Goal: Information Seeking & Learning: Learn about a topic

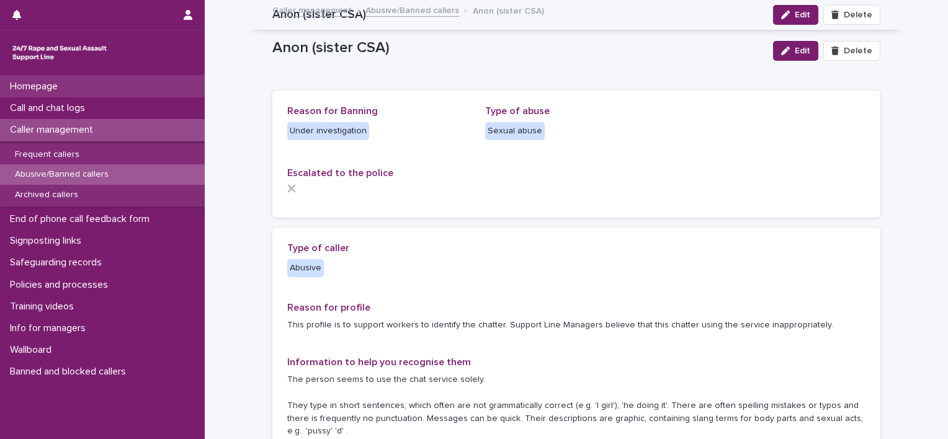
scroll to position [102, 0]
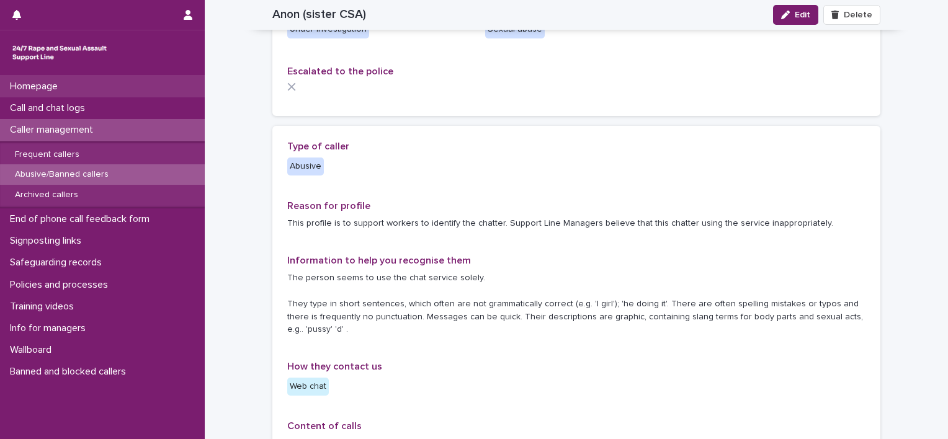
click at [89, 89] on div "Homepage" at bounding box center [102, 87] width 205 height 22
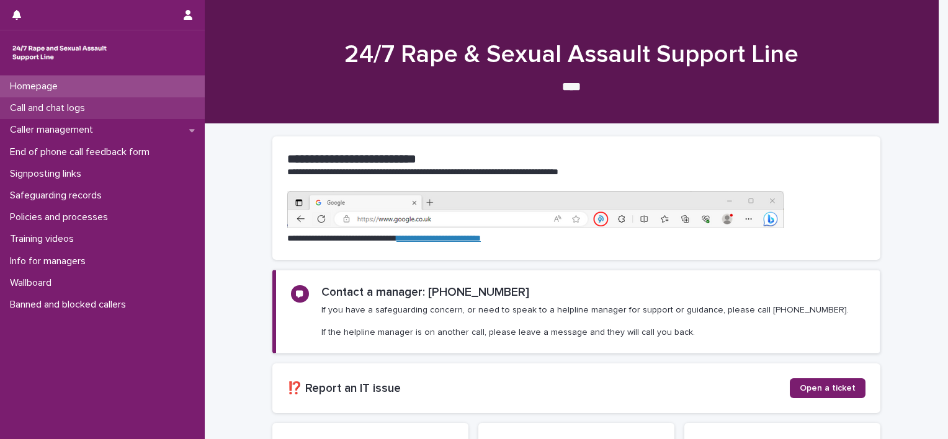
click at [112, 111] on div "Call and chat logs" at bounding box center [102, 108] width 205 height 22
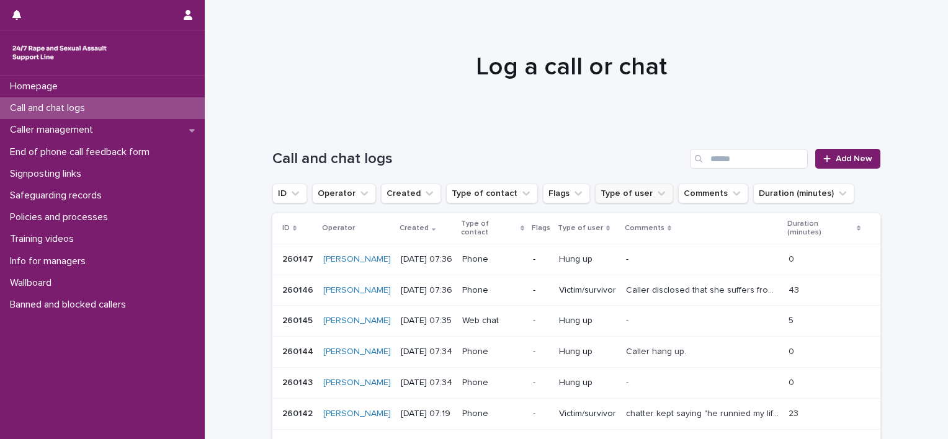
click at [623, 200] on button "Type of user" at bounding box center [634, 194] width 78 height 20
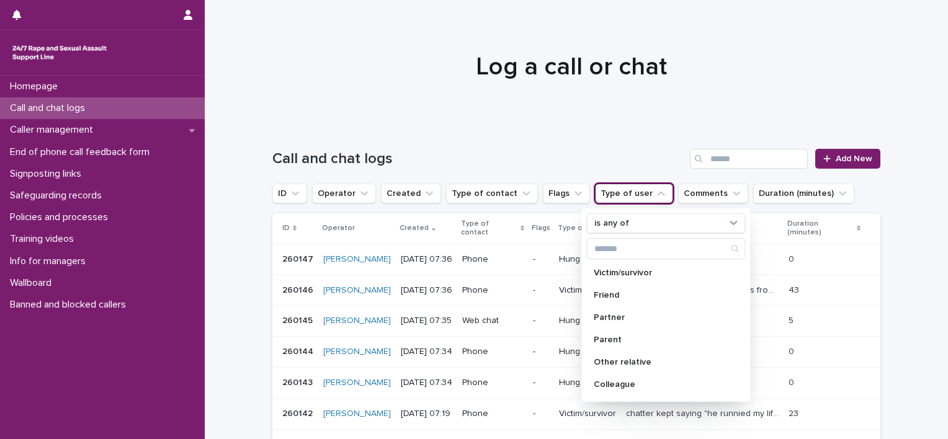
click at [623, 201] on button "Type of user" at bounding box center [634, 194] width 78 height 20
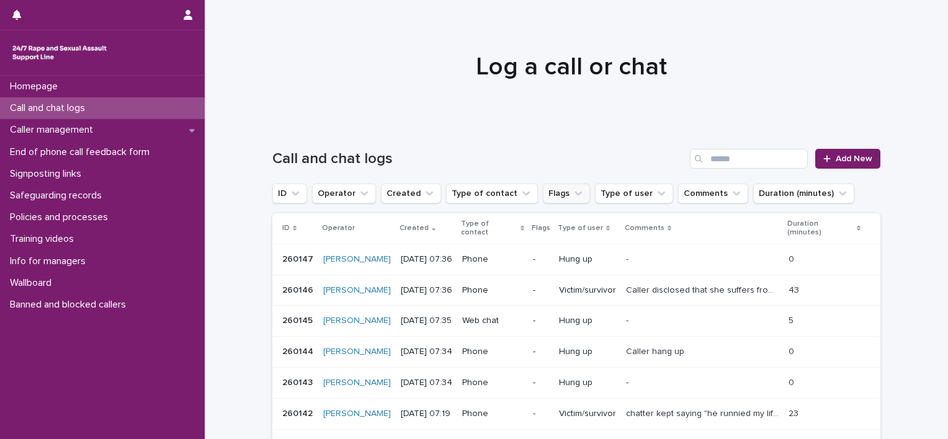
click at [550, 196] on button "Flags" at bounding box center [566, 194] width 47 height 20
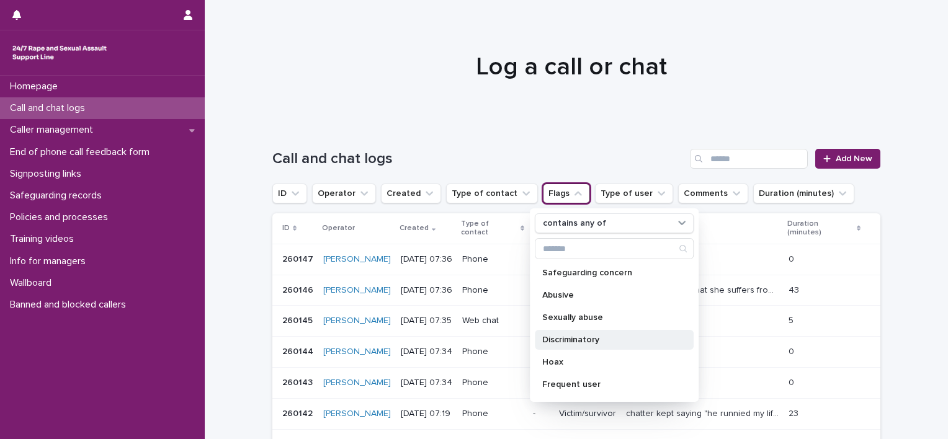
click at [574, 337] on p "Discriminatory" at bounding box center [608, 340] width 132 height 9
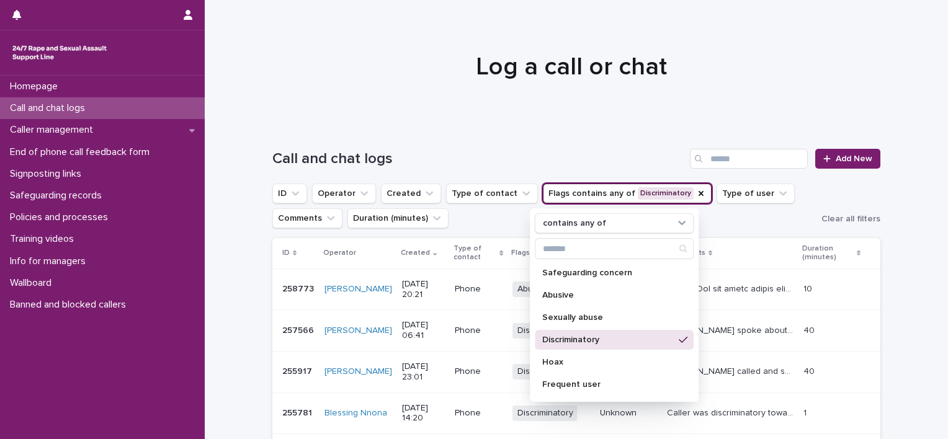
click at [499, 223] on ul "ID Operator Created Type of contact Flags contains any of Discriminatory contai…" at bounding box center [544, 206] width 549 height 50
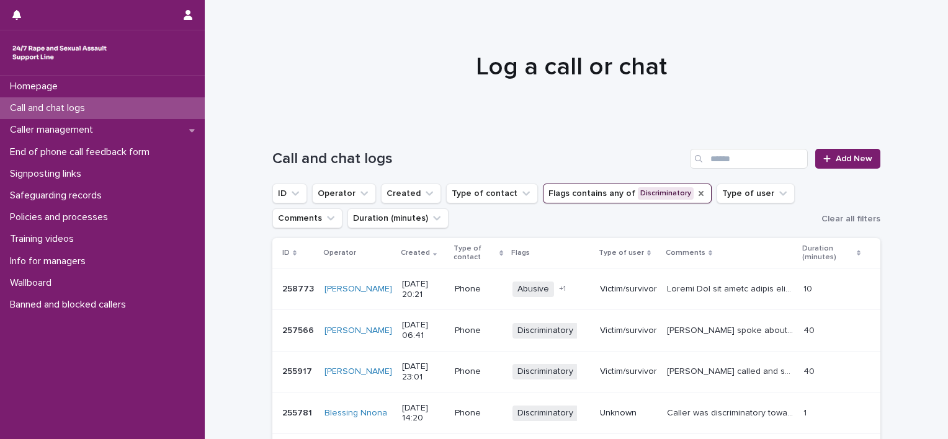
click at [696, 194] on icon "Flags" at bounding box center [701, 194] width 10 height 10
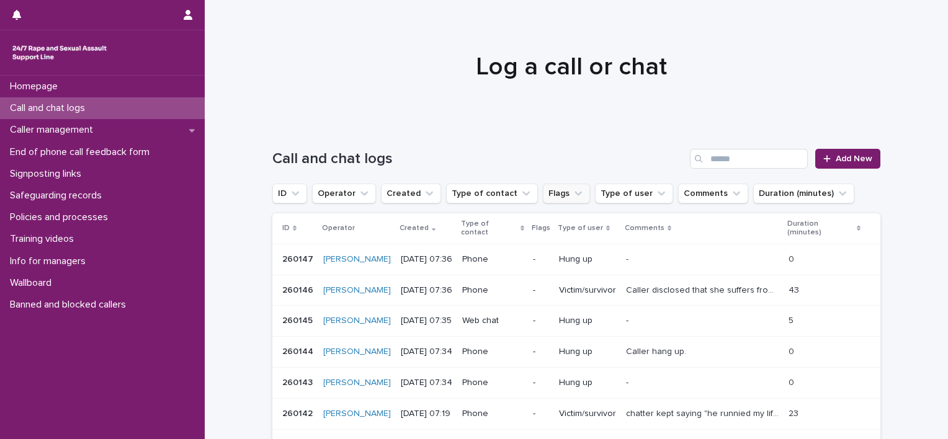
click at [550, 193] on button "Flags" at bounding box center [566, 194] width 47 height 20
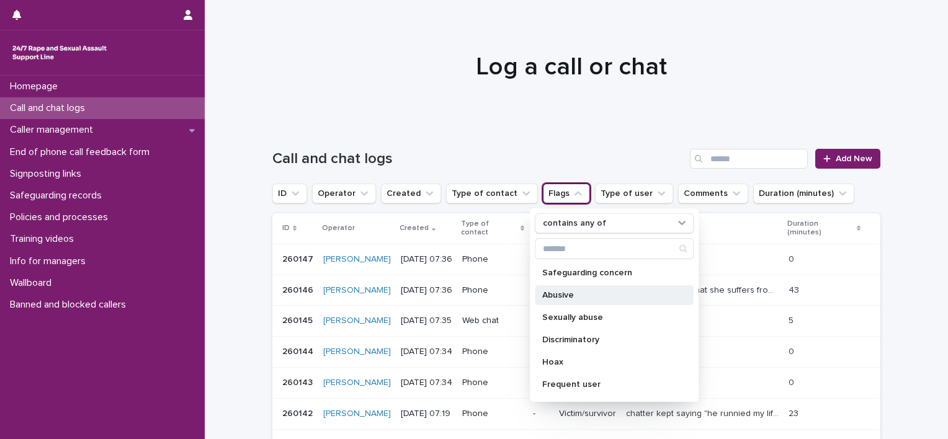
click at [578, 298] on p "Abusive" at bounding box center [608, 295] width 132 height 9
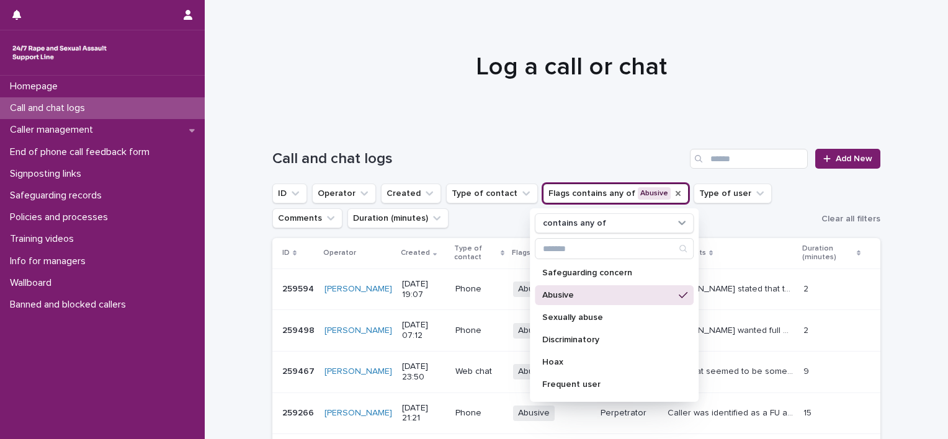
click at [501, 229] on ul "ID Operator Created Type of contact Flags contains any of Abusive contains any …" at bounding box center [544, 206] width 549 height 50
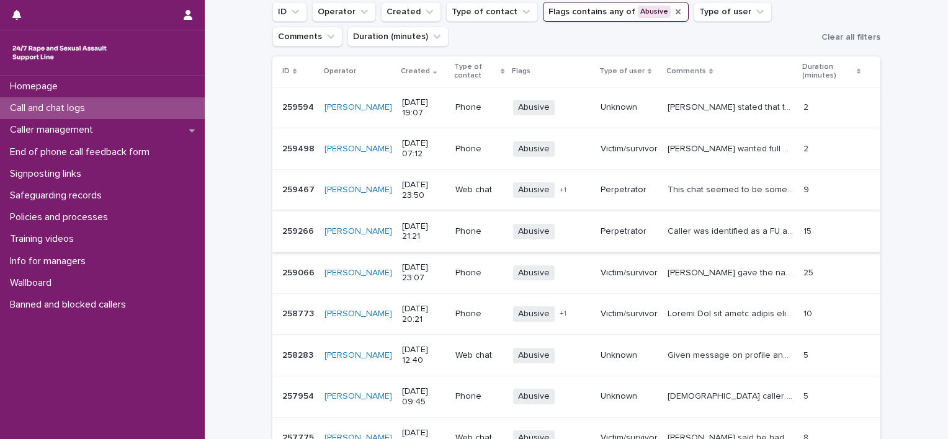
scroll to position [183, 0]
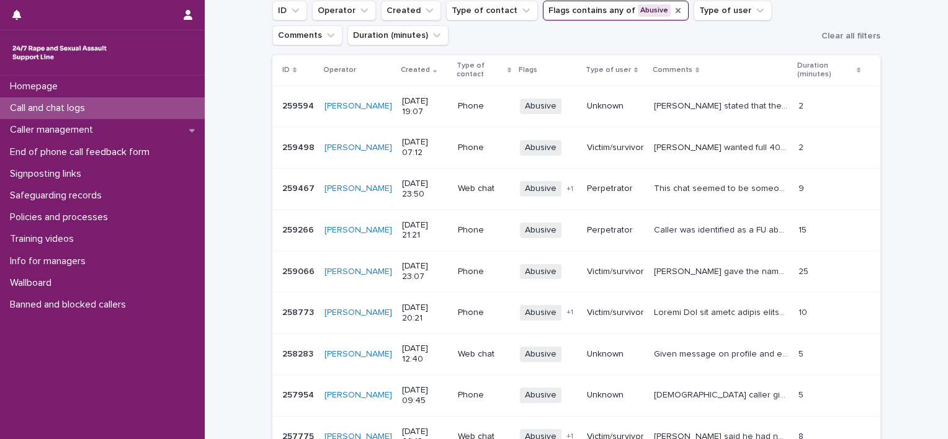
click at [566, 187] on span "+ 1" at bounding box center [569, 188] width 7 height 7
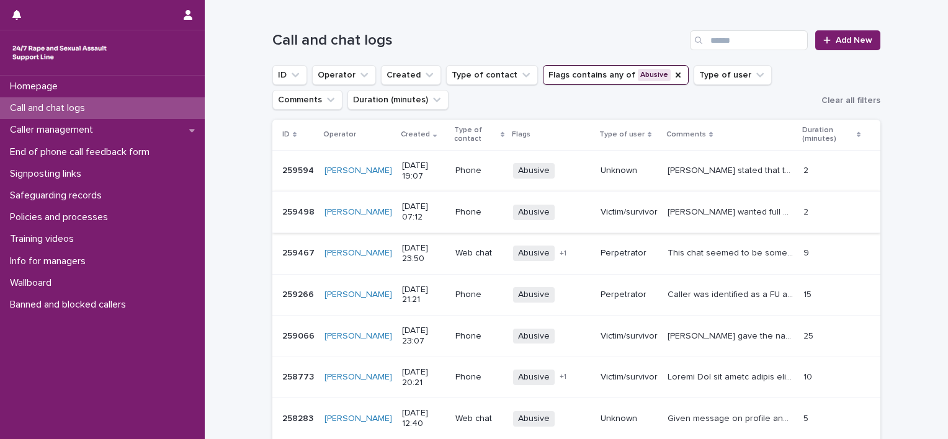
scroll to position [124, 0]
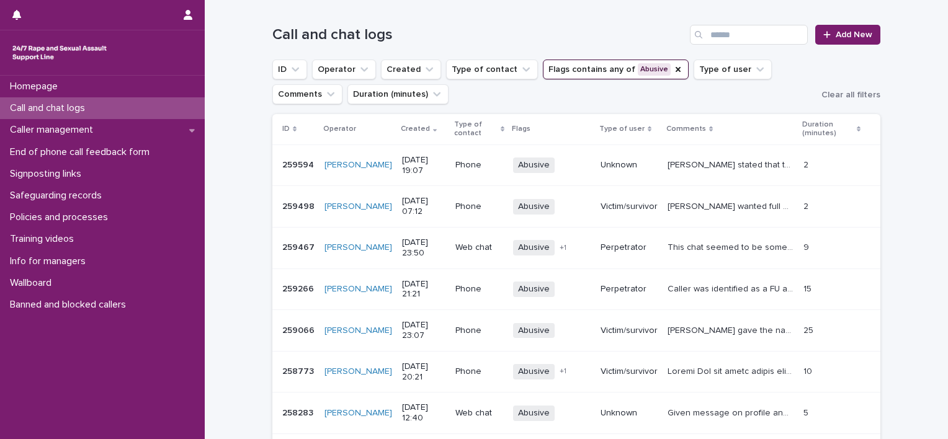
click at [689, 328] on p "[PERSON_NAME] gave the name "Zara". She states that she is the [DEMOGRAPHIC_DAT…" at bounding box center [732, 329] width 128 height 13
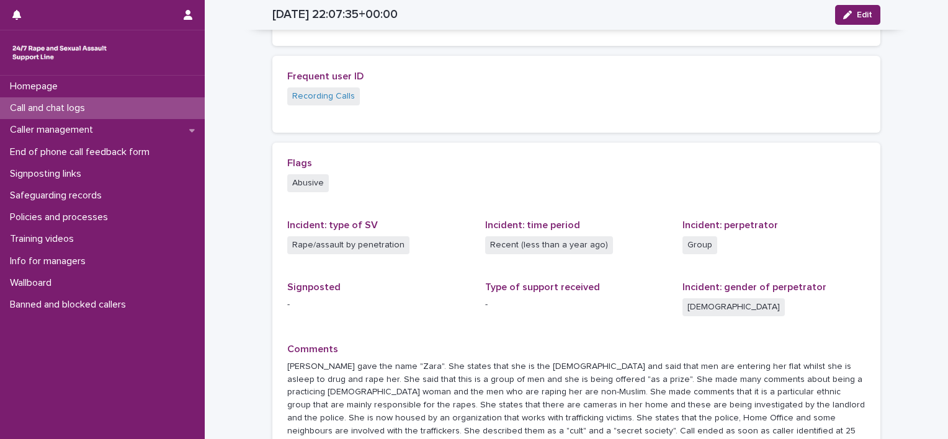
scroll to position [310, 0]
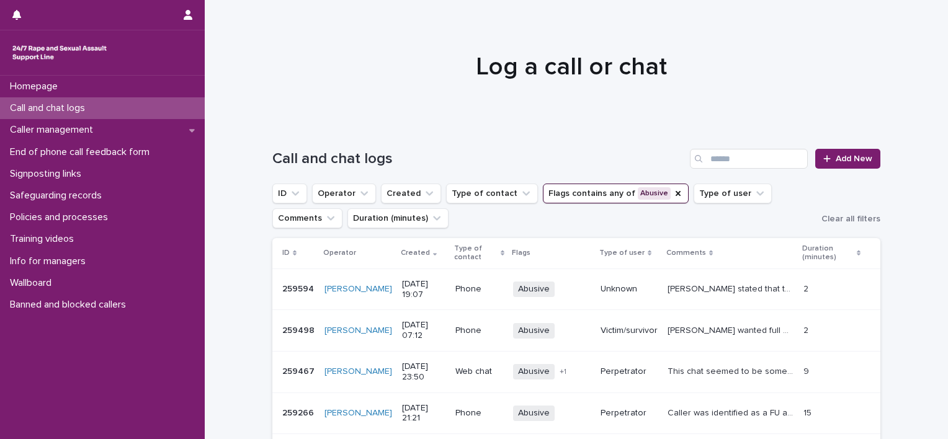
click at [735, 289] on p "[PERSON_NAME] stated that they had not called before. Recognised from previous …" at bounding box center [732, 288] width 128 height 13
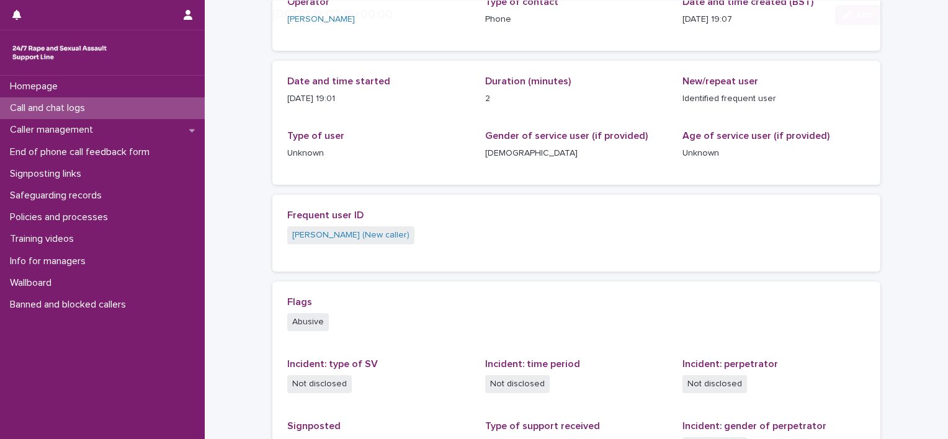
scroll to position [124, 0]
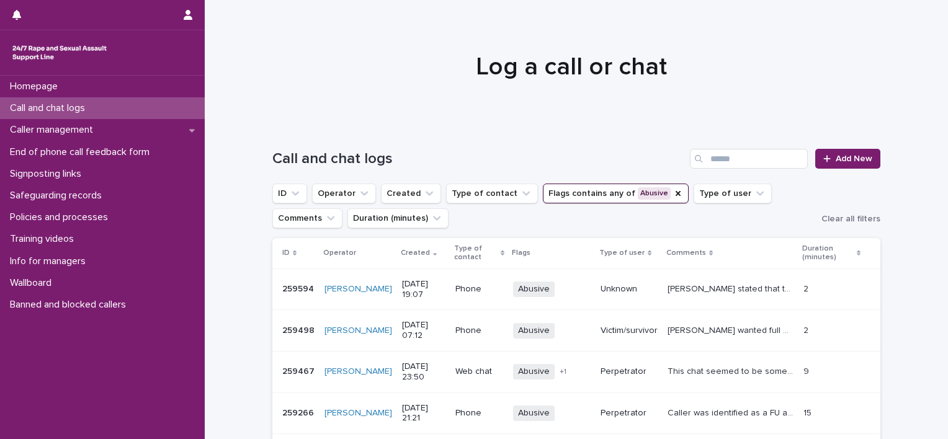
click at [622, 194] on button "Flags contains any of Abusive" at bounding box center [616, 194] width 146 height 20
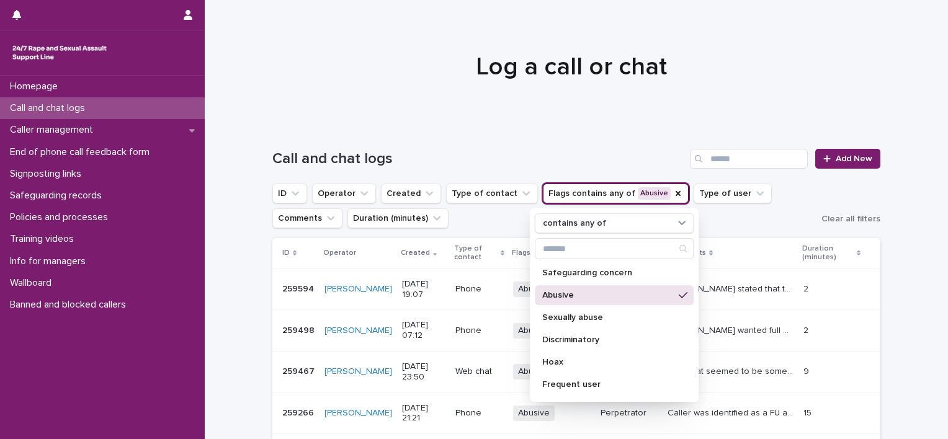
click at [653, 300] on div "Abusive" at bounding box center [614, 295] width 159 height 20
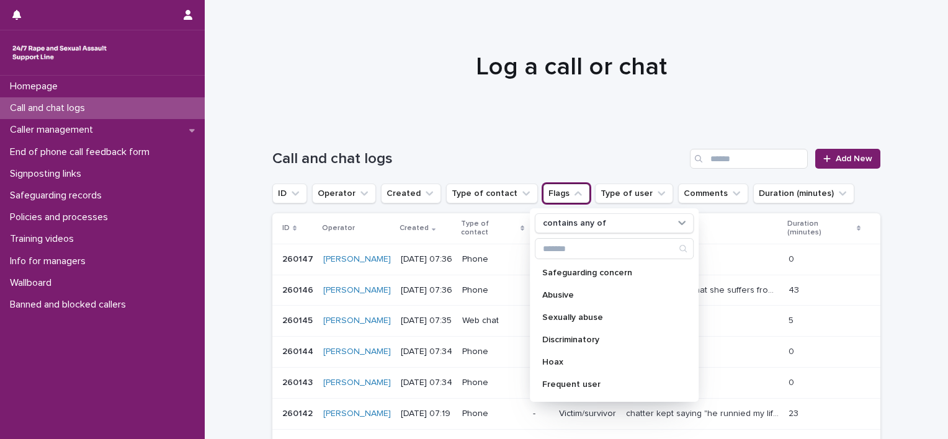
click at [553, 194] on button "Flags" at bounding box center [566, 194] width 47 height 20
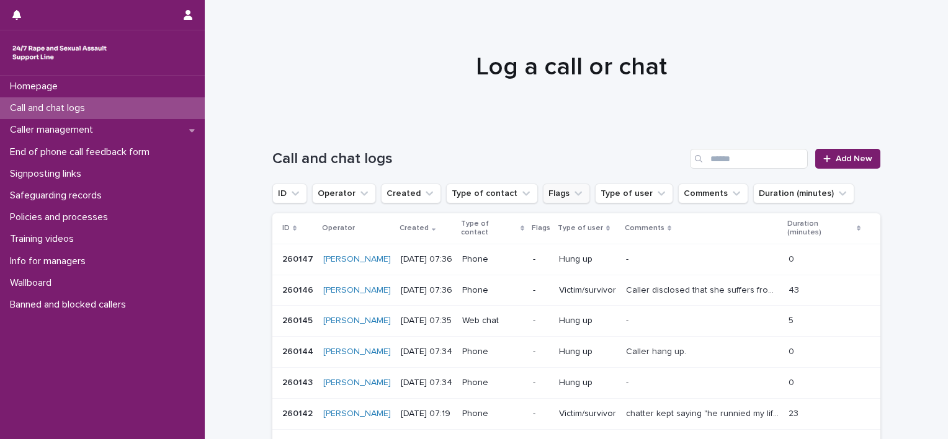
click at [553, 194] on button "Flags" at bounding box center [566, 194] width 47 height 20
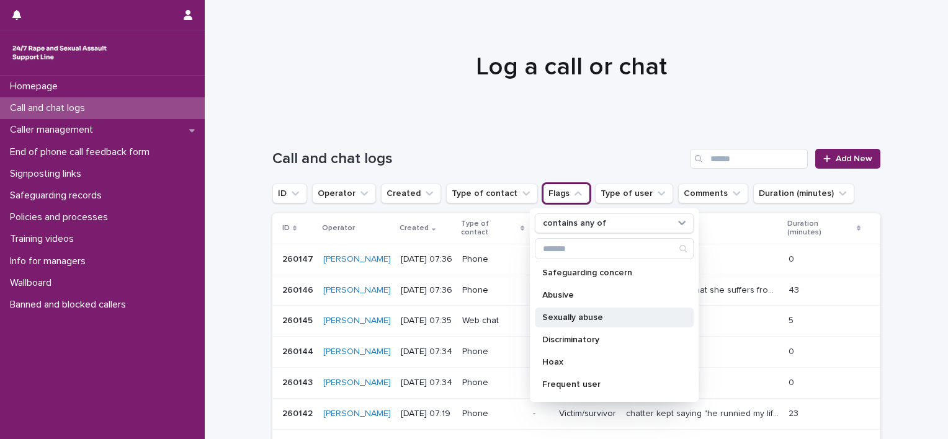
click at [580, 322] on div "Sexually abuse" at bounding box center [614, 318] width 159 height 20
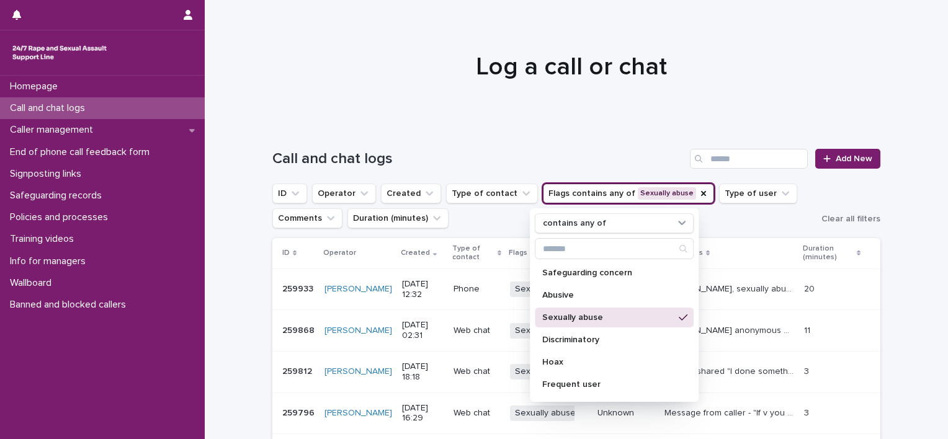
click at [726, 243] on th "Comments" at bounding box center [729, 253] width 140 height 30
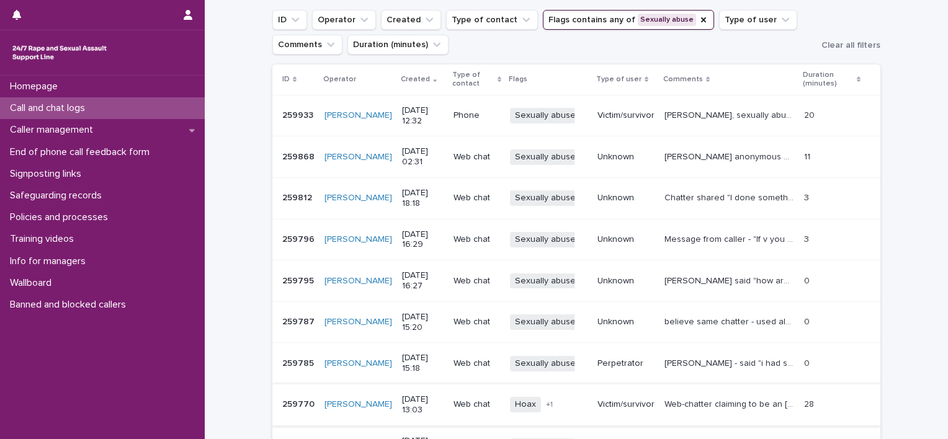
scroll to position [186, 0]
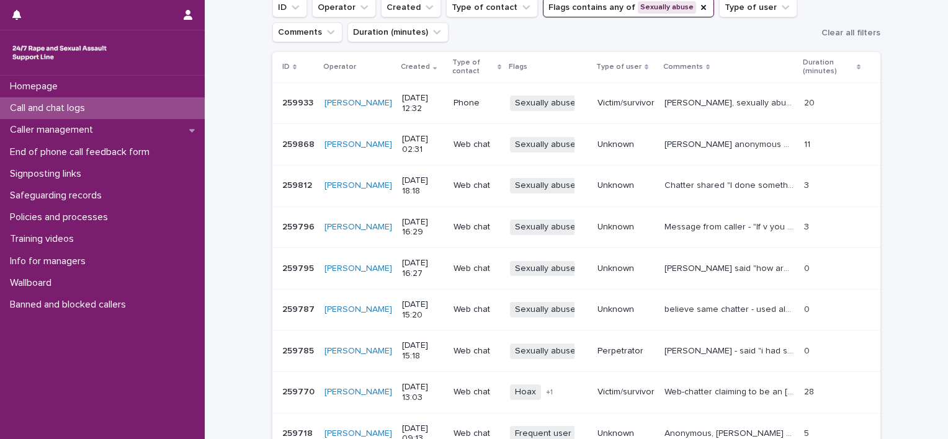
click at [697, 266] on p "[PERSON_NAME] said "how are you" and then "canyouhelpBen" - ended chat with mes…" at bounding box center [730, 267] width 132 height 13
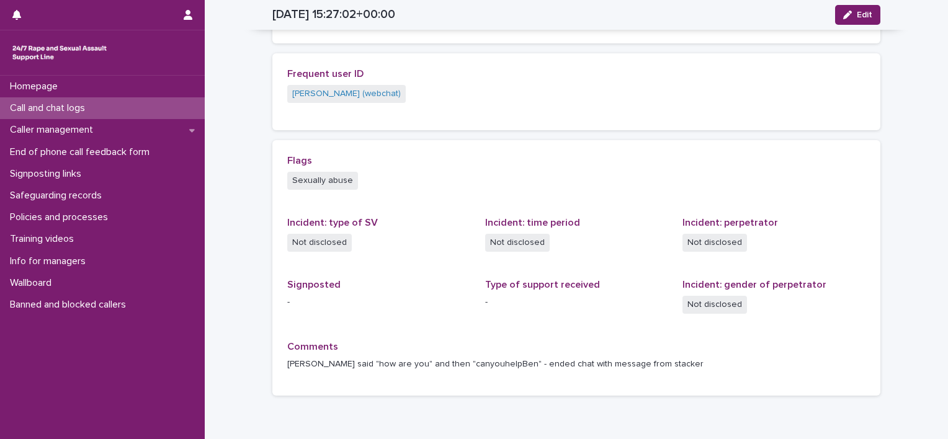
scroll to position [190, 0]
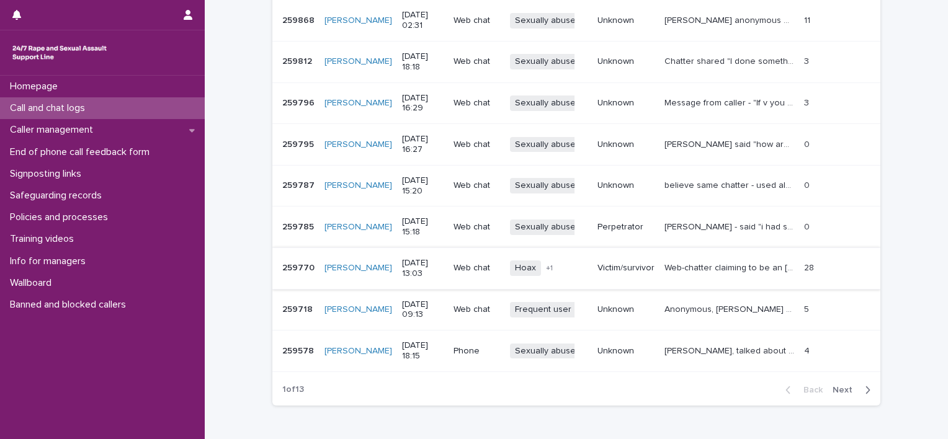
scroll to position [372, 0]
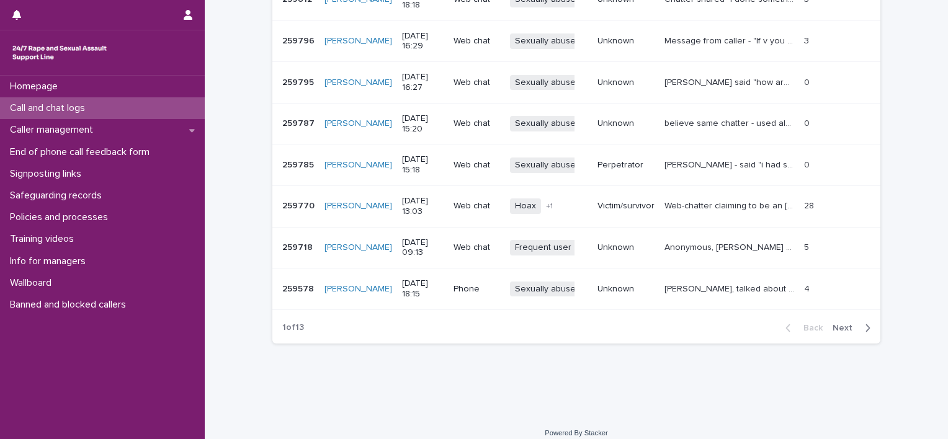
click at [721, 246] on p "Anonymous, [PERSON_NAME] said "Yourname", "Can youhelpben" "Lizzy chat" "He can…" at bounding box center [730, 246] width 132 height 13
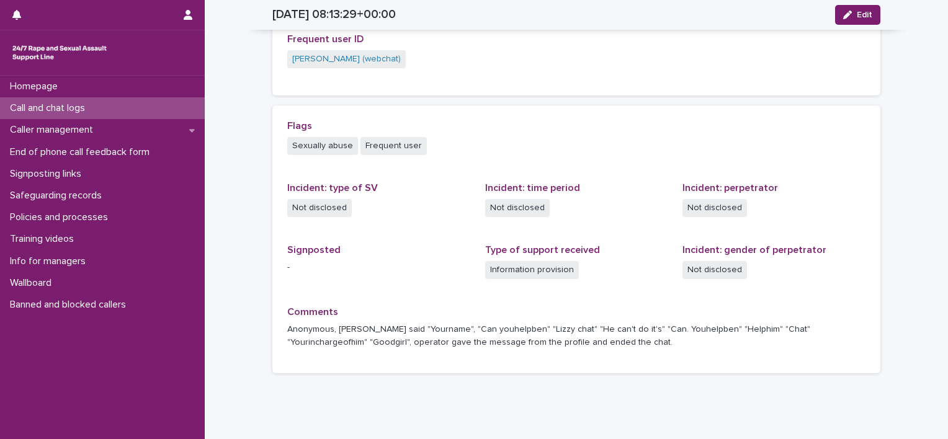
scroll to position [265, 0]
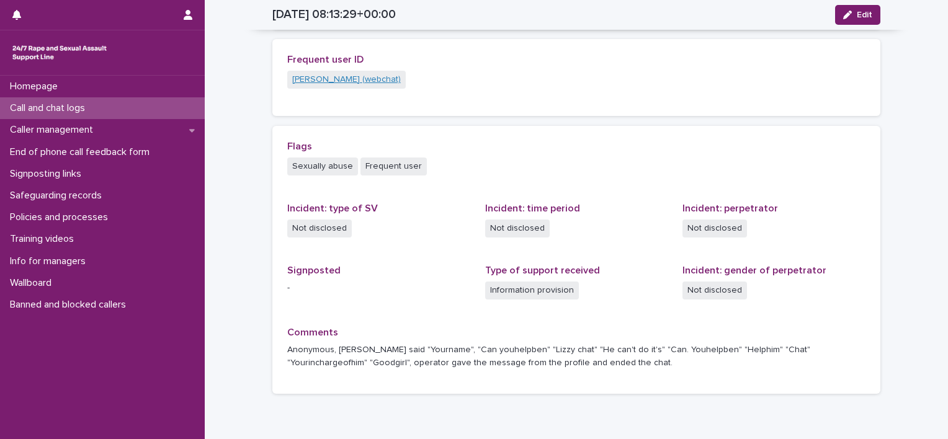
click at [313, 80] on link "[PERSON_NAME] (webchat)" at bounding box center [346, 79] width 109 height 13
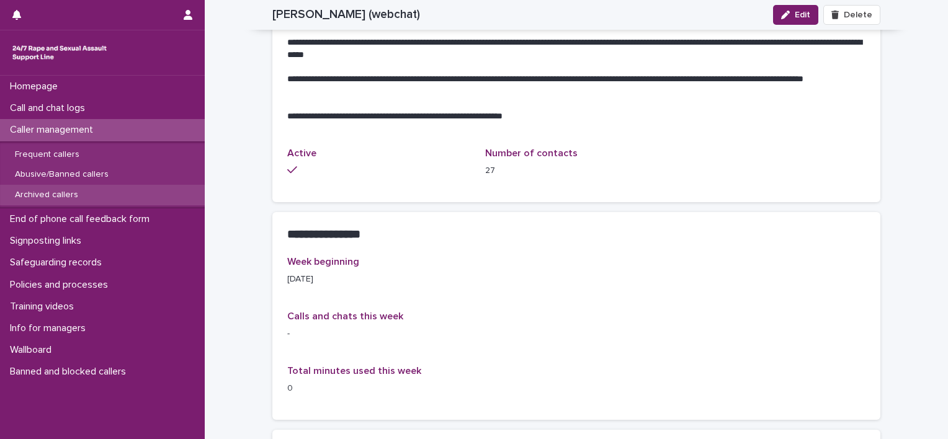
scroll to position [744, 0]
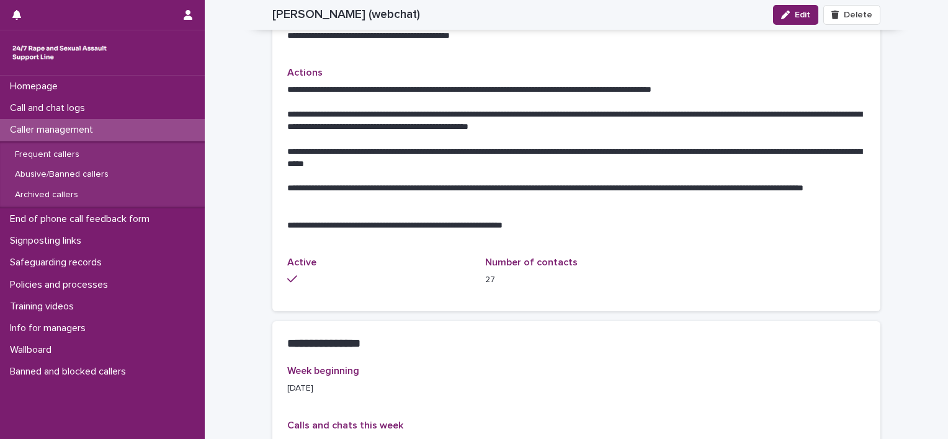
click at [84, 133] on p "Caller management" at bounding box center [54, 130] width 98 height 12
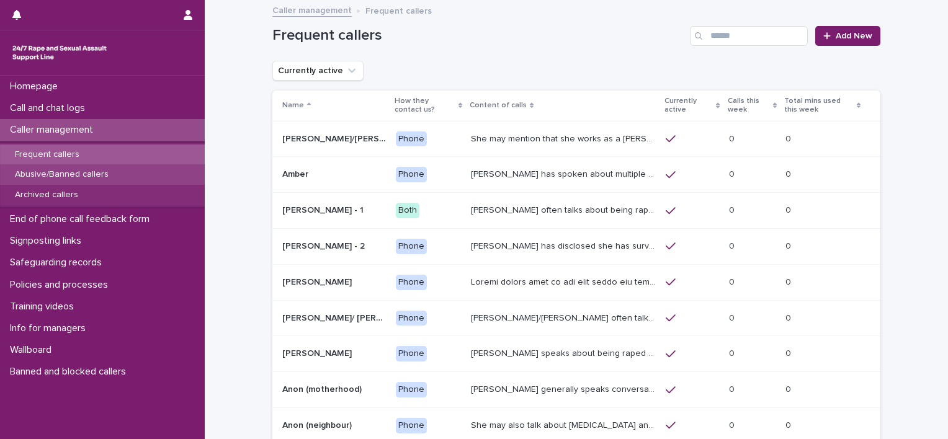
click at [122, 179] on div "Abusive/Banned callers" at bounding box center [102, 174] width 205 height 20
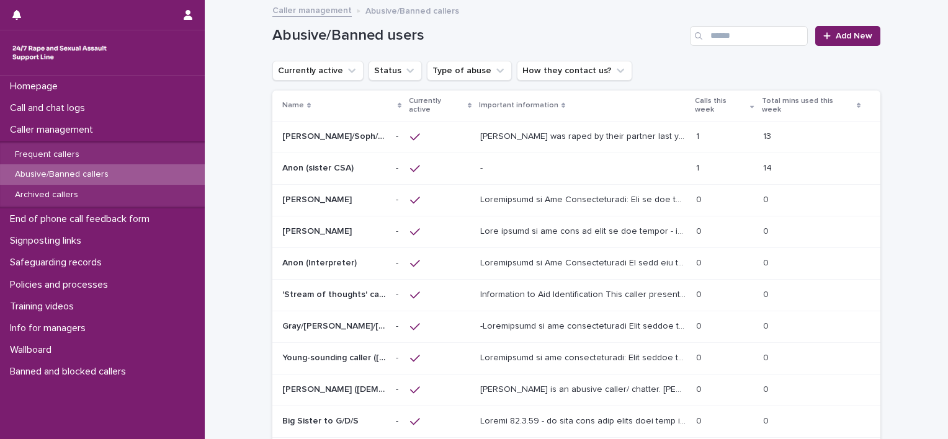
click at [527, 164] on div "- -" at bounding box center [583, 168] width 206 height 20
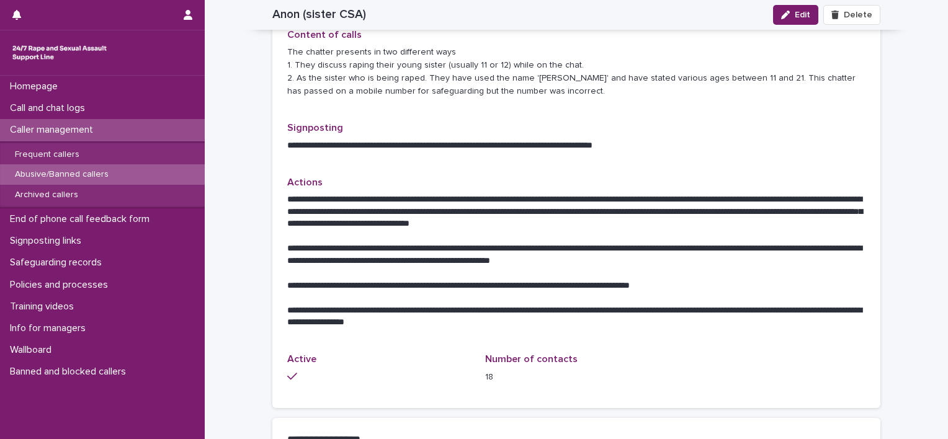
scroll to position [496, 0]
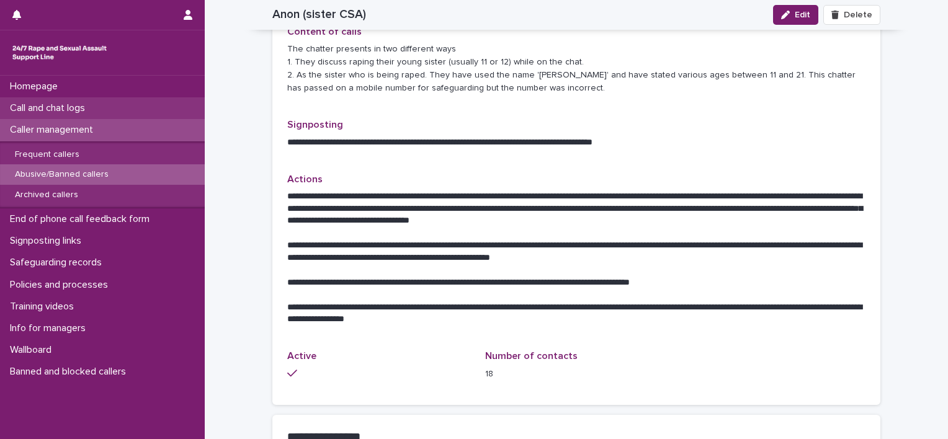
click at [76, 108] on p "Call and chat logs" at bounding box center [50, 108] width 90 height 12
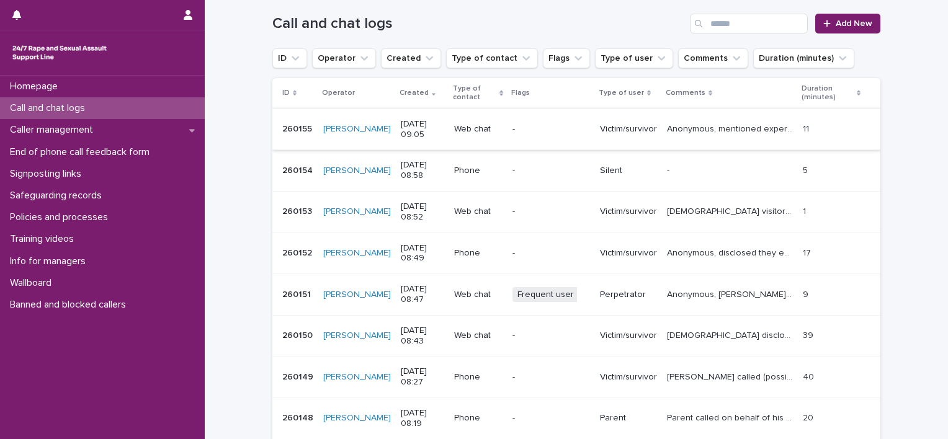
scroll to position [186, 0]
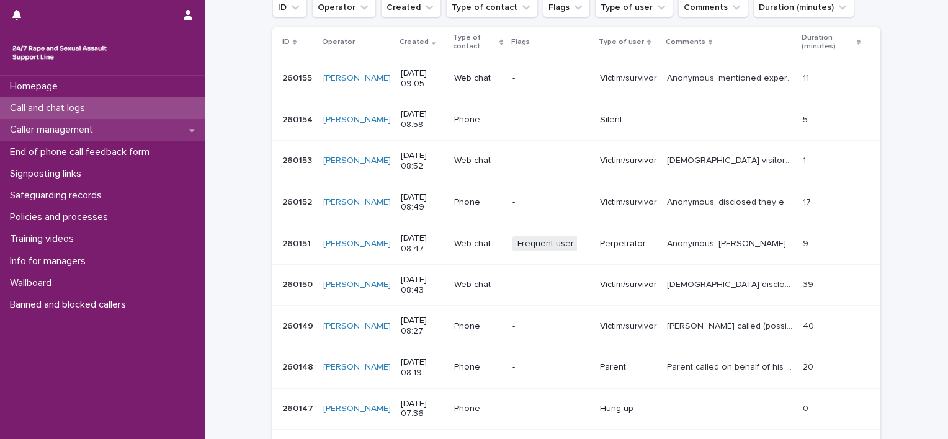
click at [102, 132] on p "Caller management" at bounding box center [54, 130] width 98 height 12
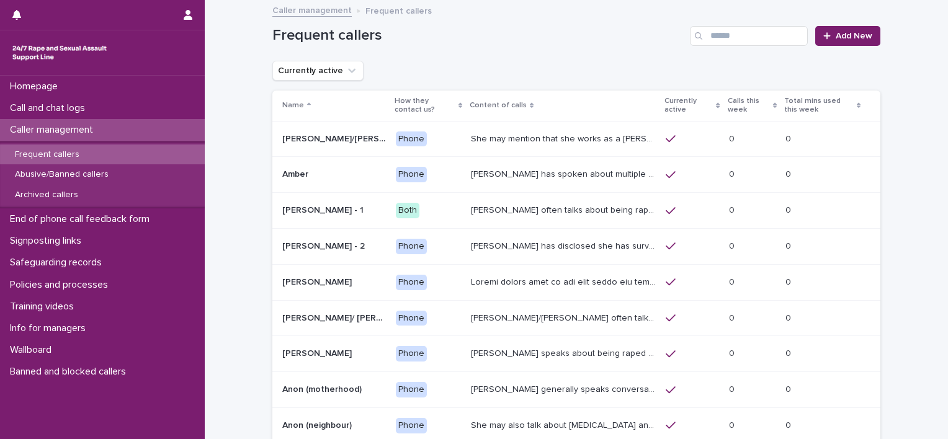
click at [107, 131] on div "Caller management" at bounding box center [102, 130] width 205 height 22
click at [65, 107] on p "Call and chat logs" at bounding box center [50, 108] width 90 height 12
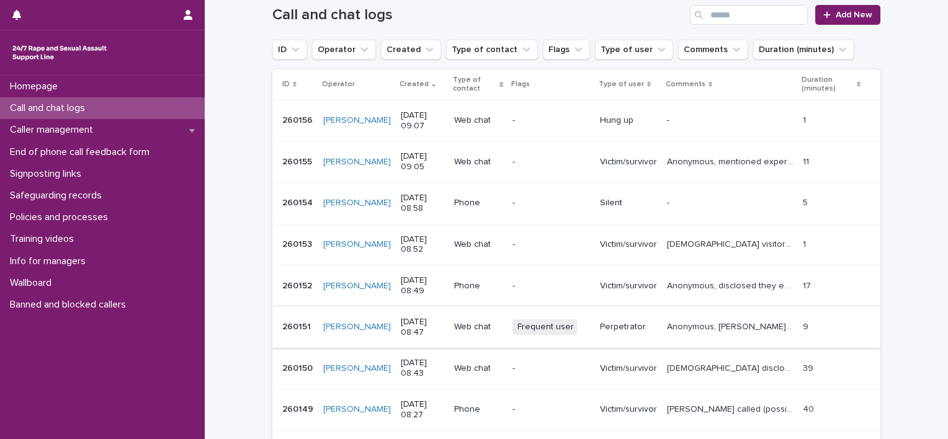
scroll to position [124, 0]
